Goal: Task Accomplishment & Management: Manage account settings

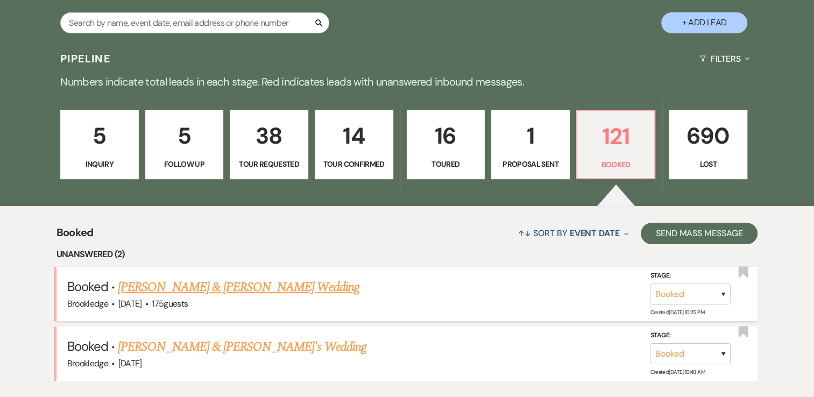
scroll to position [305, 0]
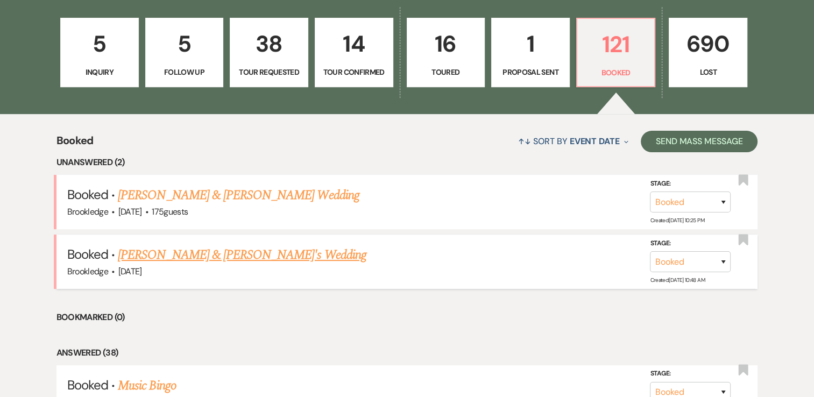
click at [201, 255] on link "[PERSON_NAME] & [PERSON_NAME]'s Wedding" at bounding box center [242, 254] width 248 height 19
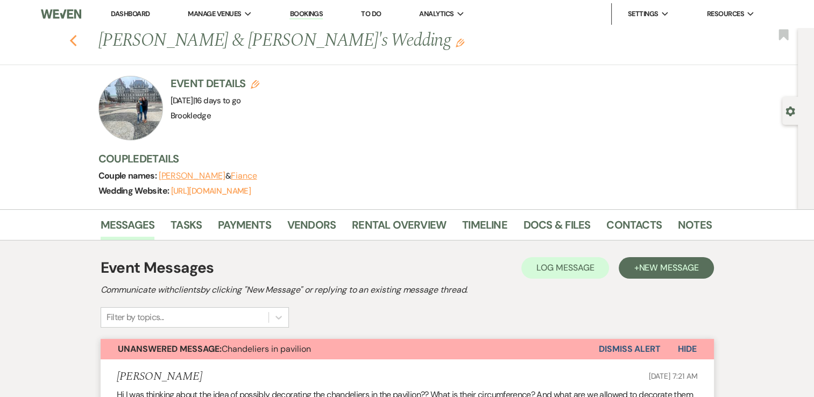
click at [77, 44] on icon "Previous" at bounding box center [73, 40] width 8 height 13
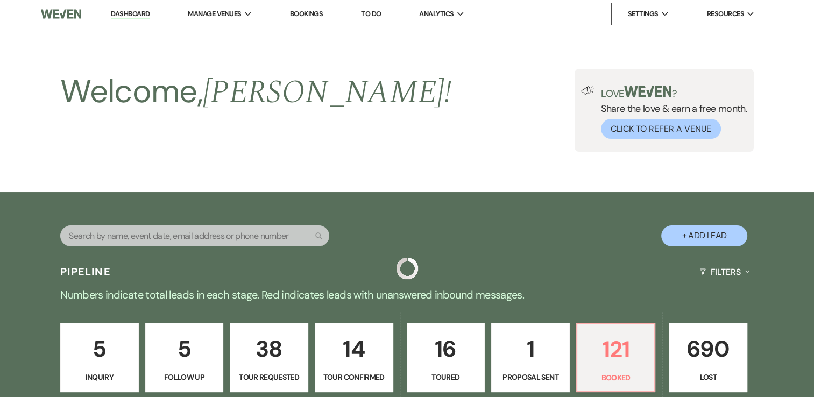
scroll to position [305, 0]
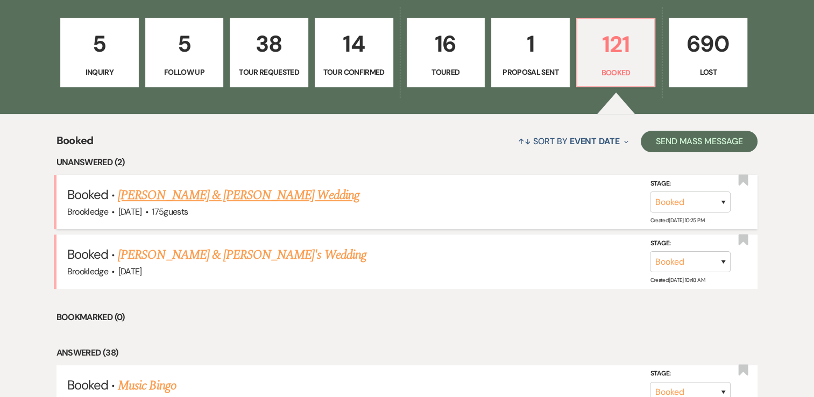
click at [182, 190] on link "[PERSON_NAME] & [PERSON_NAME] Wedding" at bounding box center [238, 195] width 241 height 19
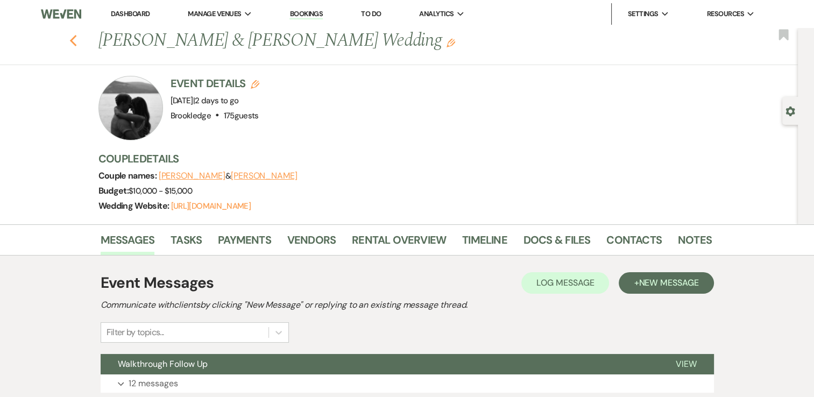
click at [74, 36] on icon "Previous" at bounding box center [73, 40] width 8 height 13
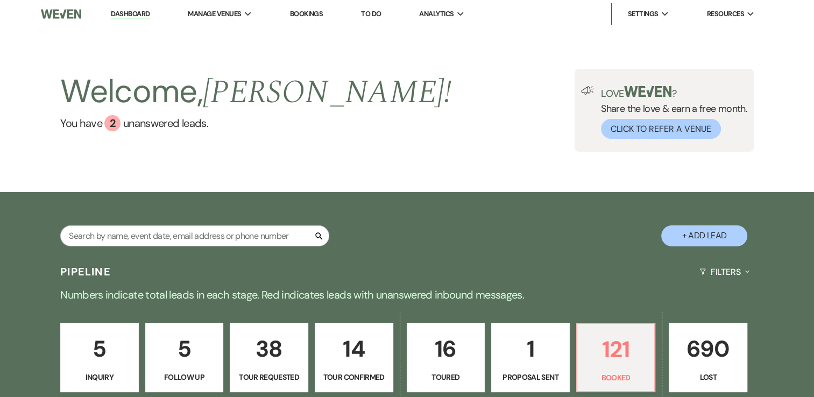
click at [142, 15] on link "Dashboard" at bounding box center [130, 14] width 39 height 10
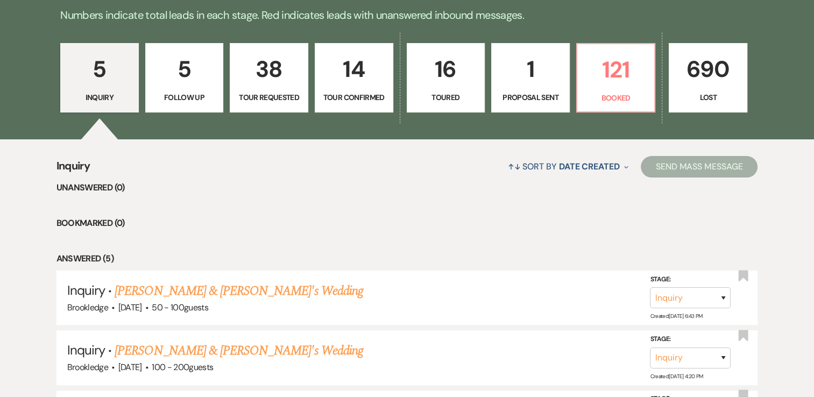
scroll to position [281, 0]
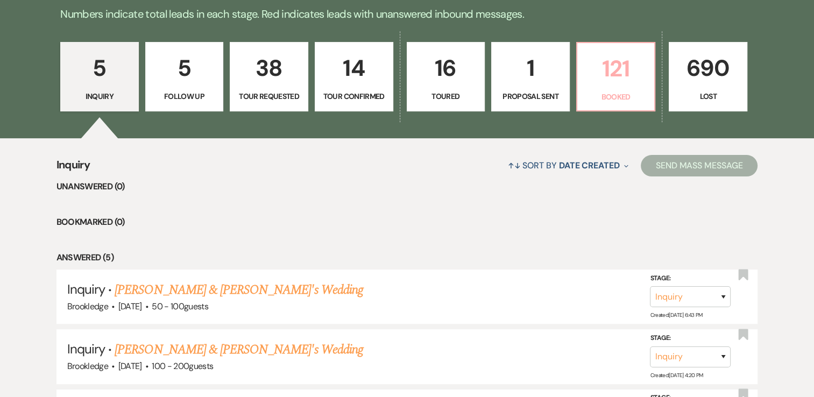
click at [609, 69] on p "121" at bounding box center [615, 69] width 65 height 36
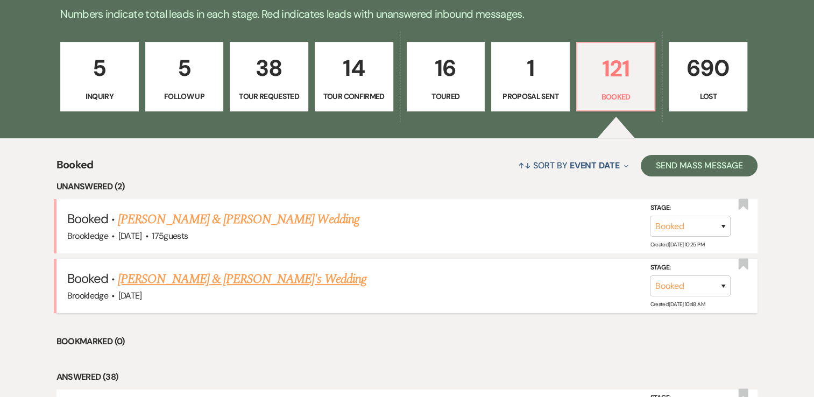
click at [209, 280] on link "[PERSON_NAME] & [PERSON_NAME]'s Wedding" at bounding box center [242, 278] width 248 height 19
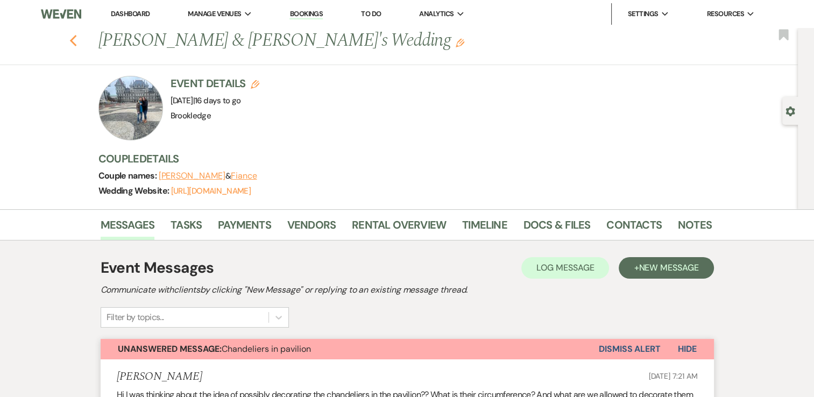
click at [76, 38] on use "button" at bounding box center [72, 41] width 7 height 12
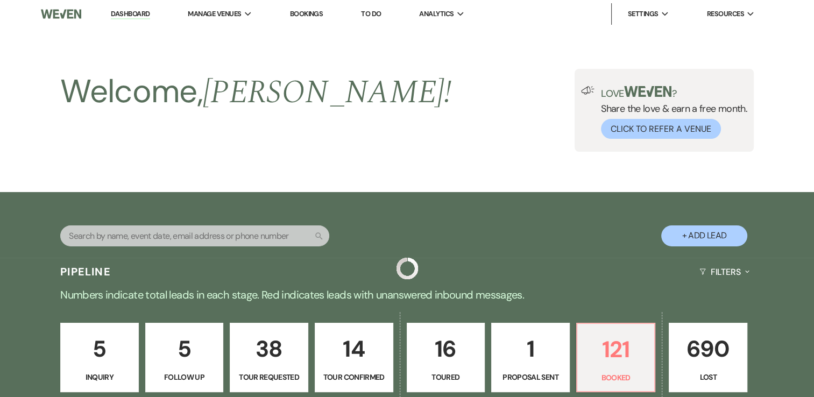
scroll to position [281, 0]
